Goal: Information Seeking & Learning: Learn about a topic

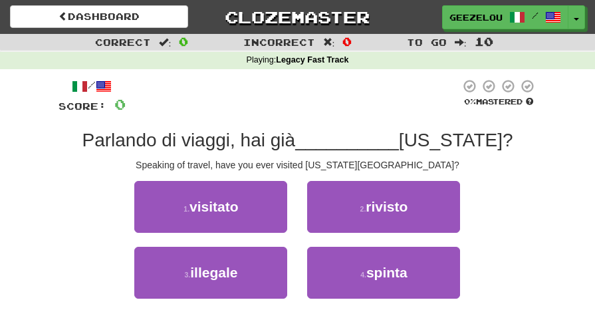
scroll to position [33, 0]
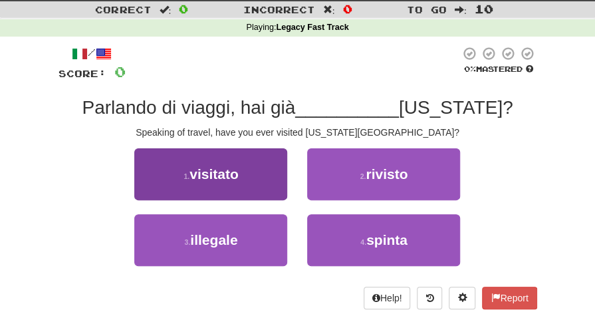
click at [249, 171] on button "1 . visitato" at bounding box center [210, 174] width 153 height 52
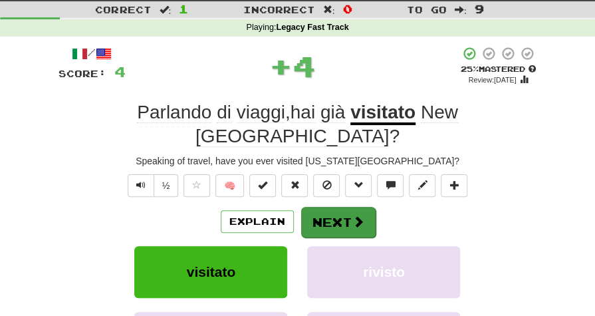
click at [338, 207] on button "Next" at bounding box center [338, 222] width 75 height 31
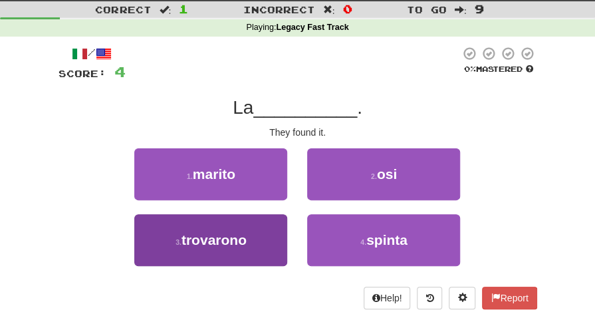
click at [252, 240] on button "3 . trovarono" at bounding box center [210, 240] width 153 height 52
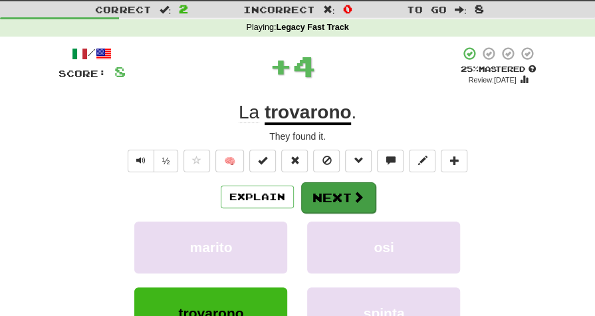
click at [337, 204] on button "Next" at bounding box center [338, 197] width 75 height 31
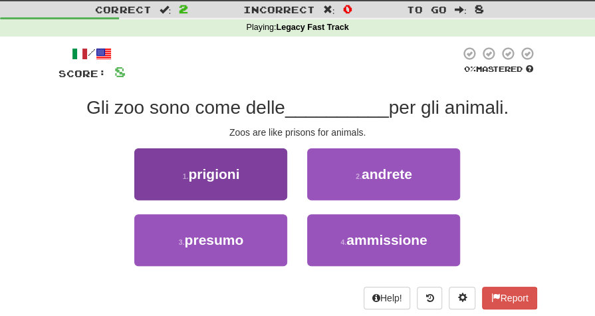
click at [238, 179] on span "prigioni" at bounding box center [213, 173] width 51 height 15
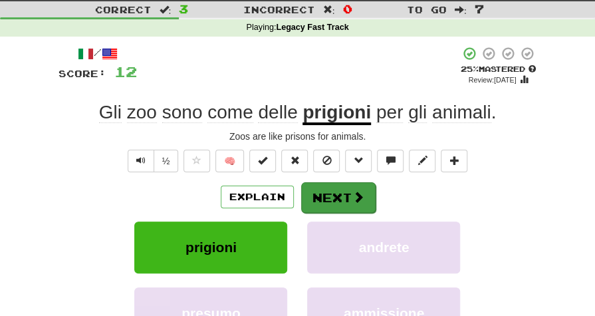
click at [347, 195] on button "Next" at bounding box center [338, 197] width 75 height 31
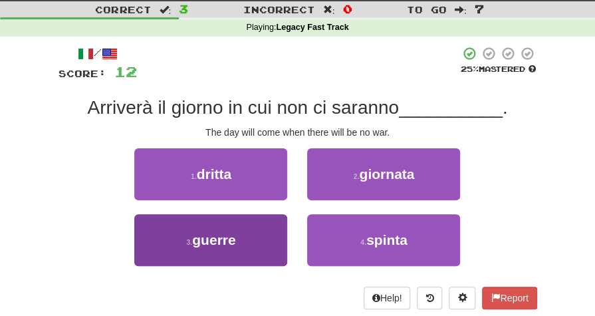
click at [233, 239] on span "guerre" at bounding box center [213, 239] width 43 height 15
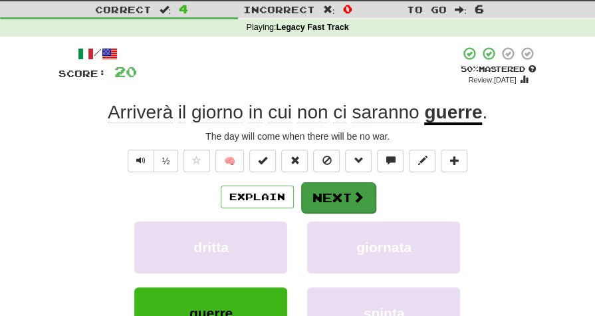
click at [331, 196] on button "Next" at bounding box center [338, 197] width 75 height 31
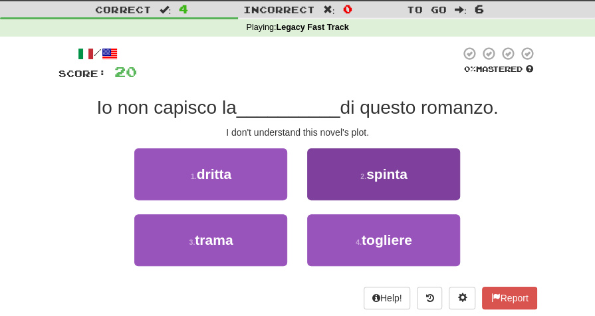
click at [381, 172] on span "spinta" at bounding box center [387, 173] width 41 height 15
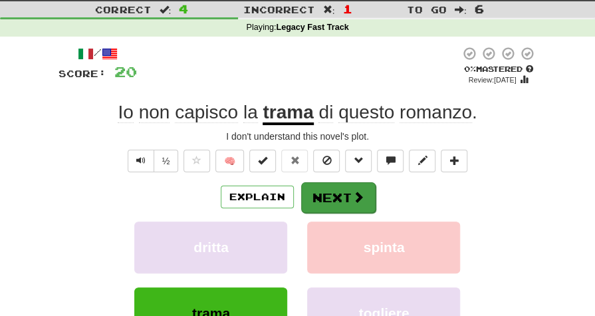
click at [347, 198] on button "Next" at bounding box center [338, 197] width 75 height 31
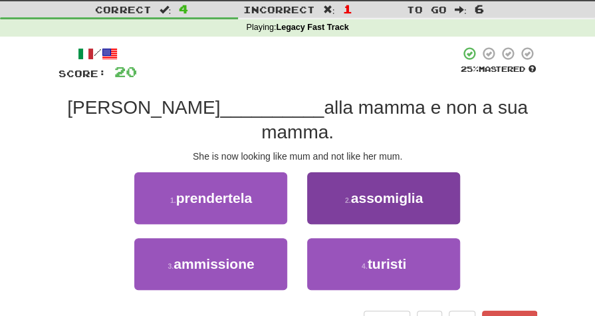
click at [381, 185] on button "2 . assomiglia" at bounding box center [383, 198] width 153 height 52
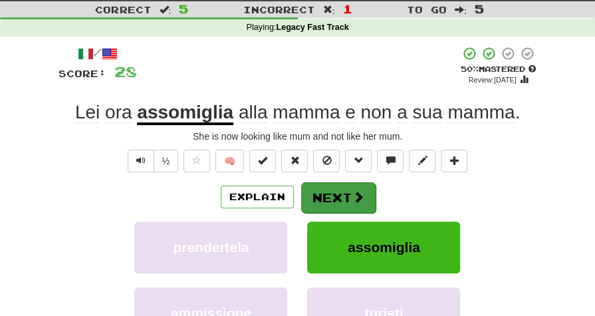
click at [334, 188] on button "Next" at bounding box center [338, 197] width 75 height 31
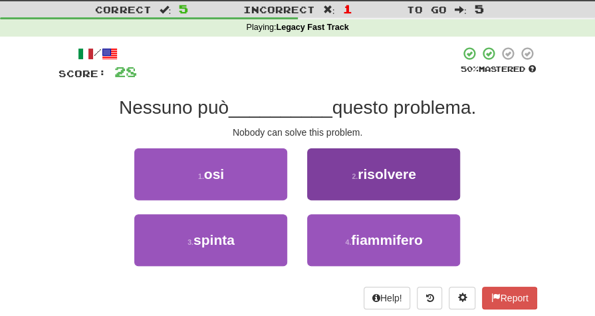
click at [430, 174] on button "2 . risolvere" at bounding box center [383, 174] width 153 height 52
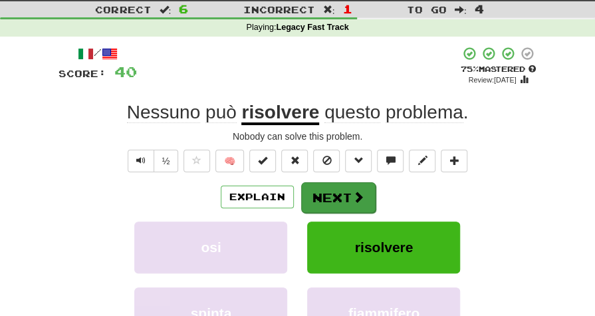
click at [333, 194] on button "Next" at bounding box center [338, 197] width 75 height 31
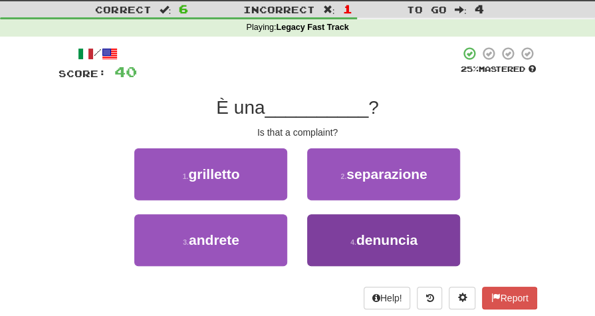
click at [381, 241] on span "denuncia" at bounding box center [387, 239] width 61 height 15
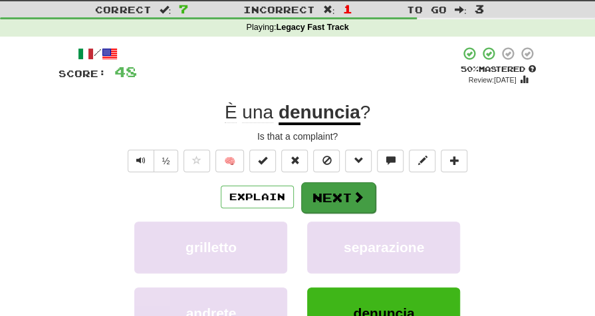
click at [341, 196] on button "Next" at bounding box center [338, 197] width 75 height 31
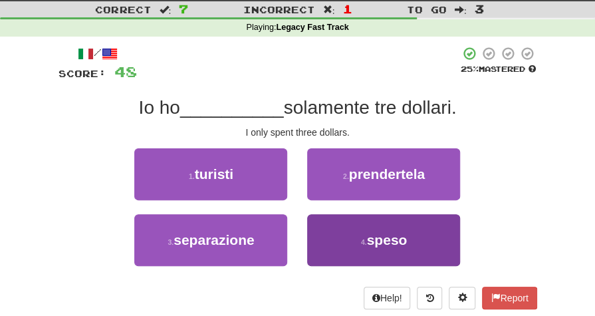
click at [378, 236] on span "speso" at bounding box center [387, 239] width 41 height 15
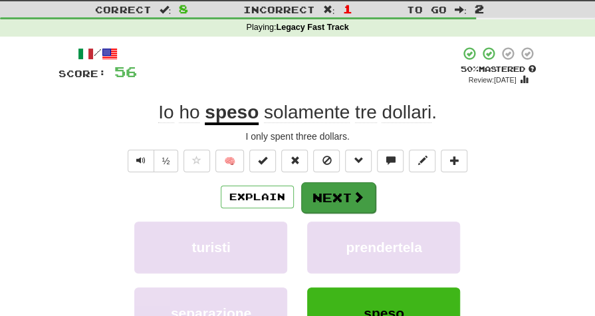
click at [334, 200] on button "Next" at bounding box center [338, 197] width 75 height 31
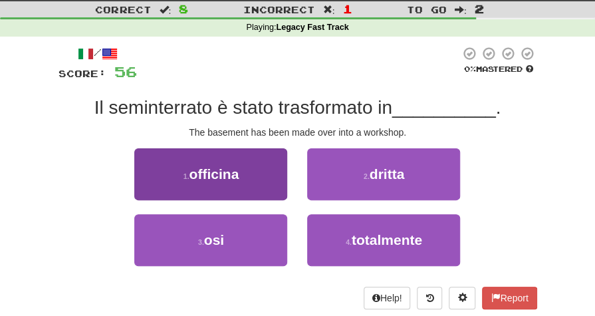
click at [229, 172] on span "officina" at bounding box center [215, 173] width 50 height 15
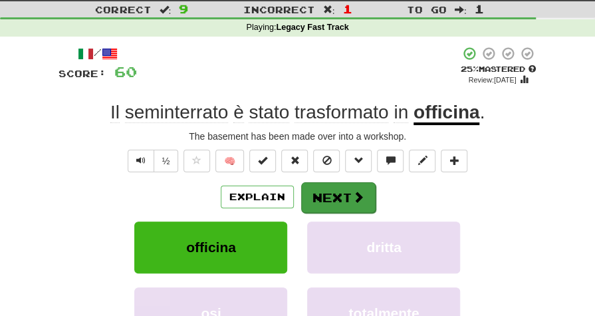
click at [353, 196] on span at bounding box center [359, 197] width 12 height 12
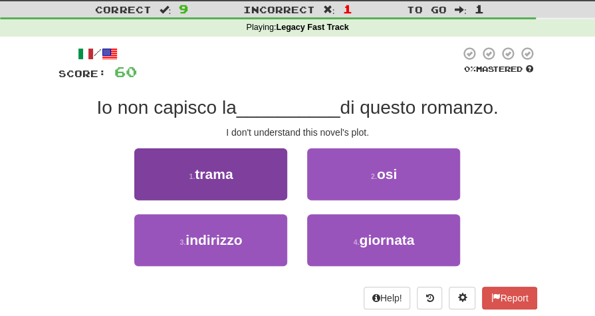
click at [257, 175] on button "1 . trama" at bounding box center [210, 174] width 153 height 52
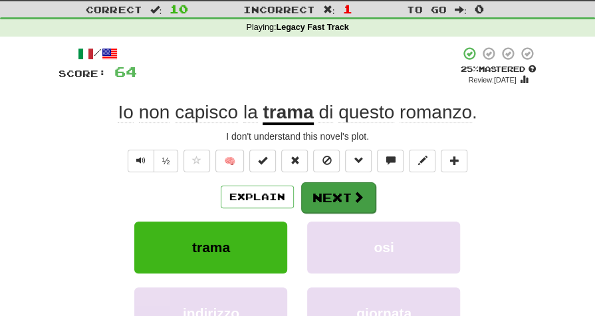
click at [334, 197] on button "Next" at bounding box center [338, 197] width 75 height 31
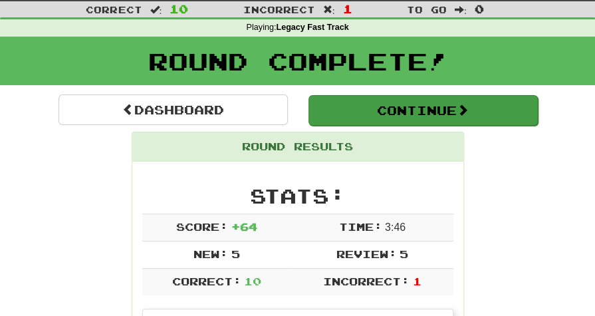
click at [373, 112] on button "Continue" at bounding box center [424, 110] width 230 height 31
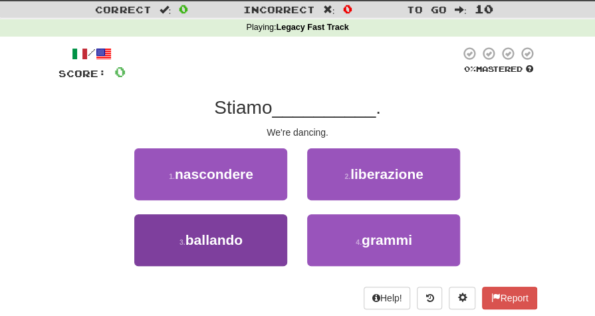
click at [255, 235] on button "3 . ballando" at bounding box center [210, 240] width 153 height 52
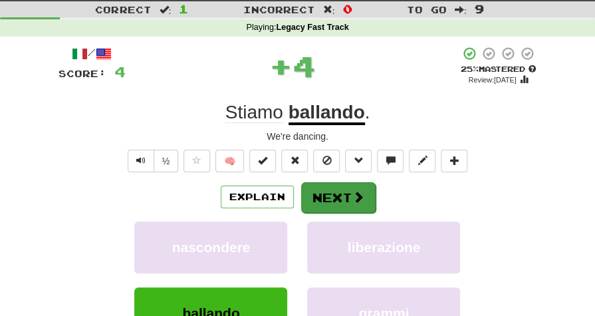
click at [322, 196] on button "Next" at bounding box center [338, 197] width 75 height 31
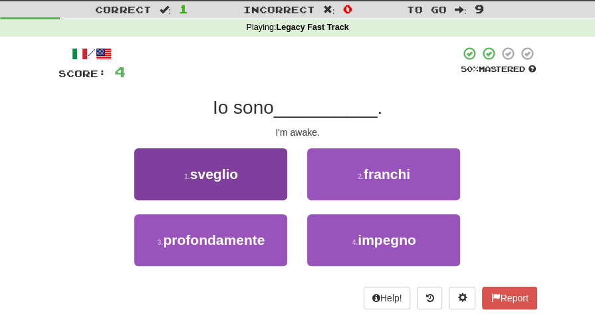
click at [262, 178] on button "1 . sveglio" at bounding box center [210, 174] width 153 height 52
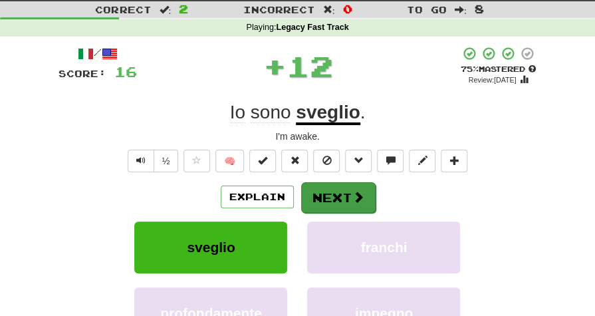
click at [338, 189] on button "Next" at bounding box center [338, 197] width 75 height 31
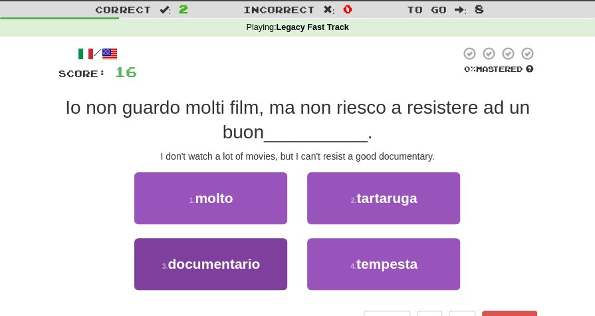
click at [189, 262] on span "documentario" at bounding box center [214, 263] width 92 height 15
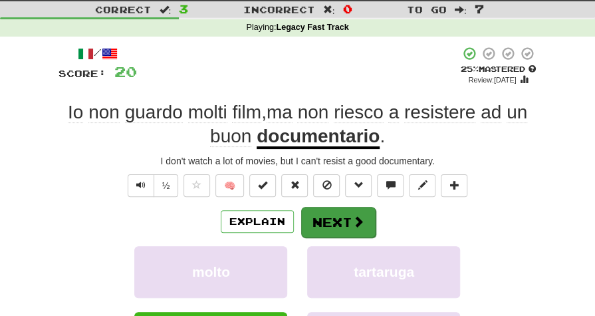
click at [330, 221] on button "Next" at bounding box center [338, 222] width 75 height 31
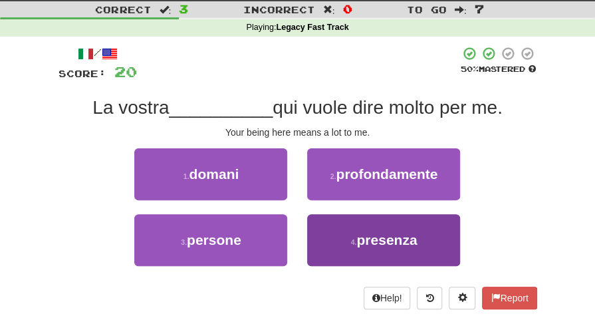
click at [381, 245] on span "presenza" at bounding box center [387, 239] width 61 height 15
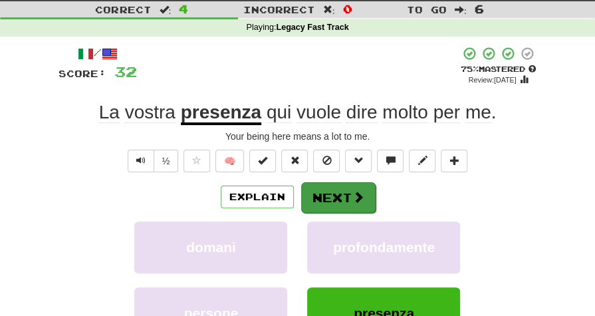
click at [343, 200] on button "Next" at bounding box center [338, 197] width 75 height 31
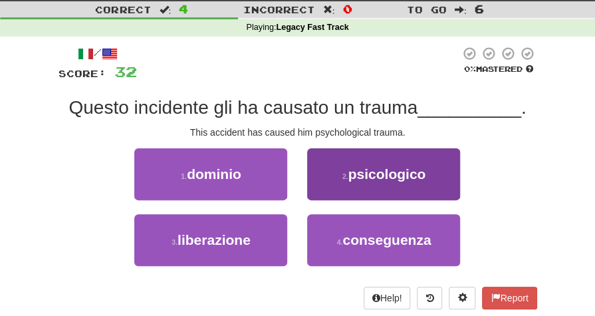
click at [370, 181] on button "2 . psicologico" at bounding box center [383, 174] width 153 height 52
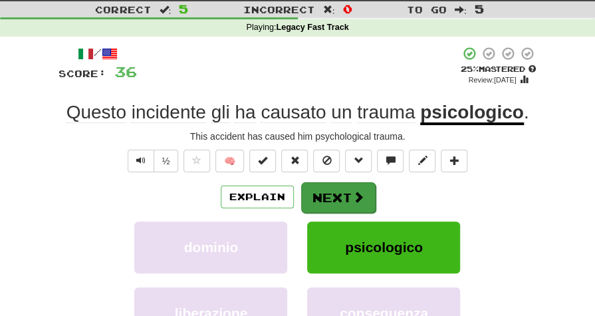
click at [339, 198] on button "Next" at bounding box center [338, 197] width 75 height 31
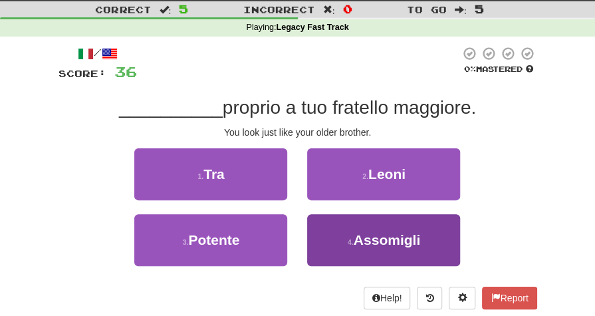
click at [385, 238] on span "Assomigli" at bounding box center [387, 239] width 67 height 15
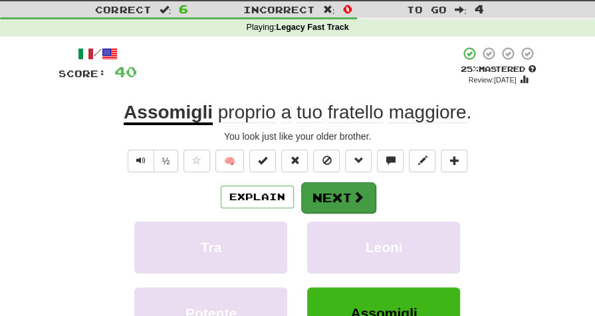
click at [336, 192] on button "Next" at bounding box center [338, 197] width 75 height 31
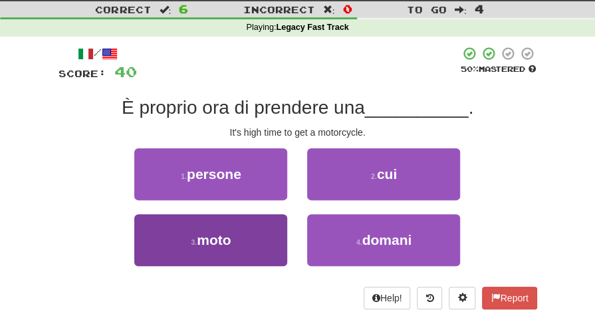
click at [250, 244] on button "3 . moto" at bounding box center [210, 240] width 153 height 52
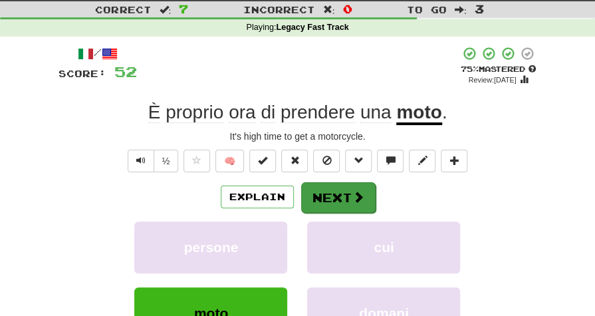
click at [334, 193] on button "Next" at bounding box center [338, 197] width 75 height 31
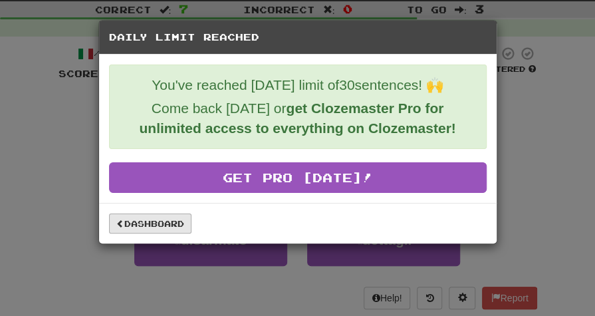
click at [155, 222] on link "Dashboard" at bounding box center [150, 224] width 82 height 20
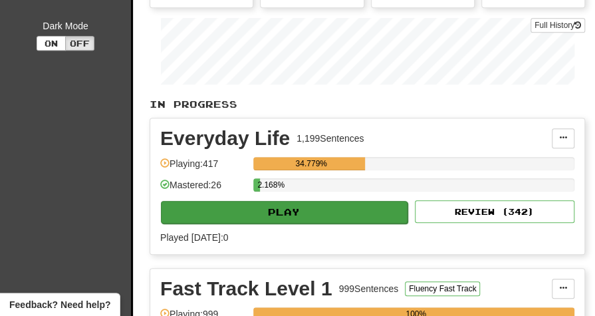
scroll to position [240, 2]
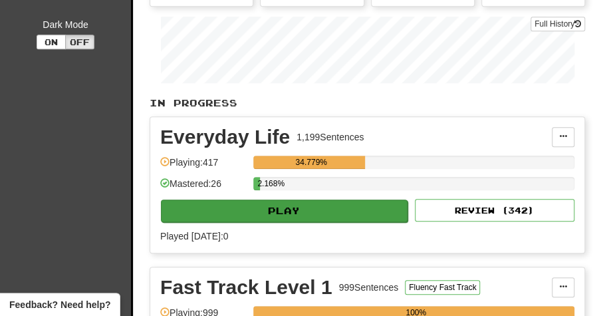
click at [241, 209] on button "Play" at bounding box center [284, 211] width 247 height 23
select select "**"
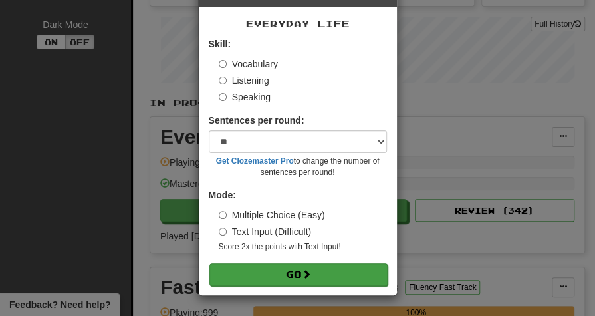
scroll to position [49, 0]
click at [275, 273] on button "Go" at bounding box center [299, 274] width 178 height 23
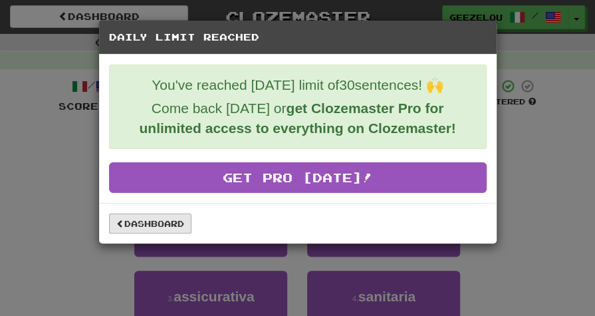
click at [162, 226] on link "Dashboard" at bounding box center [150, 224] width 82 height 20
